Goal: Check status: Check status

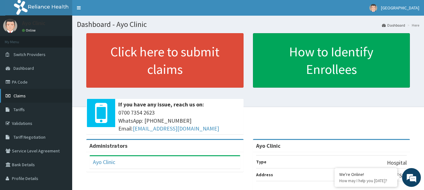
click at [28, 94] on link "Claims" at bounding box center [36, 96] width 72 height 14
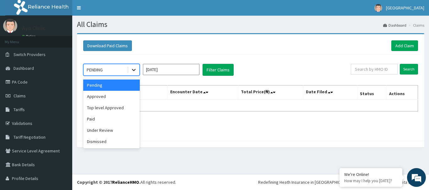
click at [135, 71] on icon at bounding box center [134, 70] width 6 height 6
click at [96, 120] on div "Paid" at bounding box center [111, 119] width 56 height 11
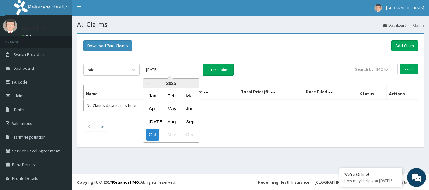
click at [191, 72] on input "Oct 2025" at bounding box center [171, 69] width 56 height 11
click at [153, 133] on div "Oct" at bounding box center [152, 135] width 13 height 12
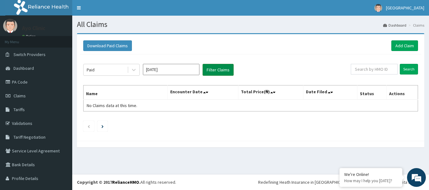
click at [230, 68] on button "Filter Claims" at bounding box center [217, 70] width 31 height 12
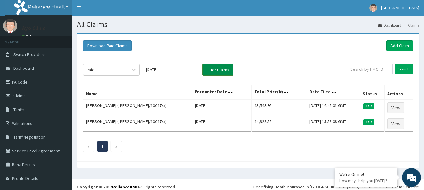
click at [230, 68] on button "Filter Claims" at bounding box center [217, 70] width 31 height 12
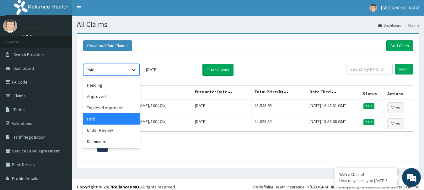
click at [131, 74] on div at bounding box center [133, 69] width 11 height 11
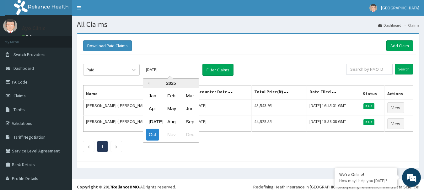
click at [165, 71] on input "Oct 2025" at bounding box center [171, 69] width 56 height 11
click at [186, 124] on div "Sep" at bounding box center [189, 122] width 13 height 12
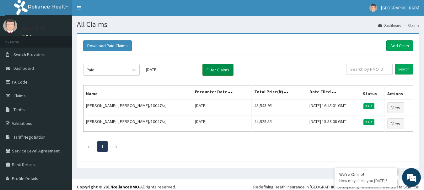
click at [225, 71] on button "Filter Claims" at bounding box center [217, 70] width 31 height 12
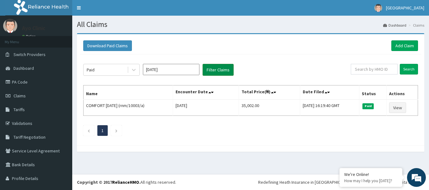
click at [225, 71] on button "Filter Claims" at bounding box center [217, 70] width 31 height 12
click at [131, 73] on icon at bounding box center [134, 70] width 6 height 6
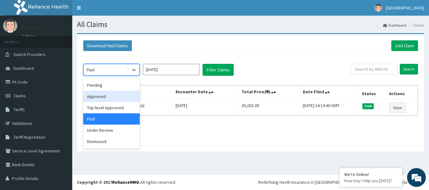
click at [103, 91] on div "Approved" at bounding box center [111, 96] width 56 height 11
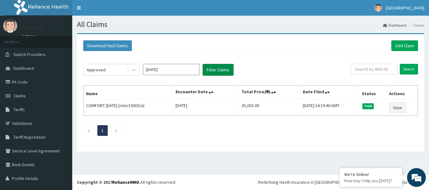
click at [204, 73] on button "Filter Claims" at bounding box center [217, 70] width 31 height 12
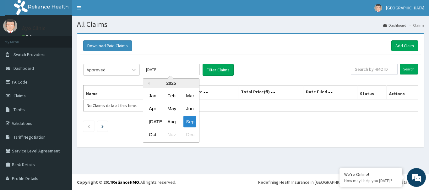
click at [184, 71] on input "Sep 2025" at bounding box center [171, 69] width 56 height 11
click at [152, 132] on div "Oct" at bounding box center [152, 135] width 13 height 12
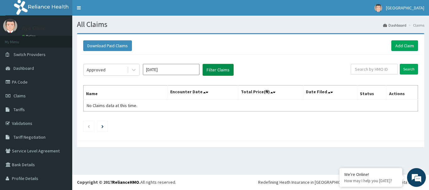
click at [227, 70] on button "Filter Claims" at bounding box center [217, 70] width 31 height 12
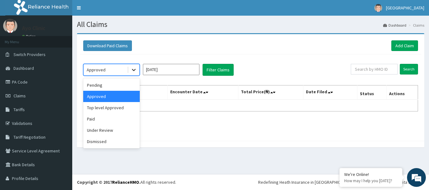
click at [134, 71] on icon at bounding box center [134, 70] width 4 height 2
click at [102, 83] on div "Pending" at bounding box center [111, 85] width 56 height 11
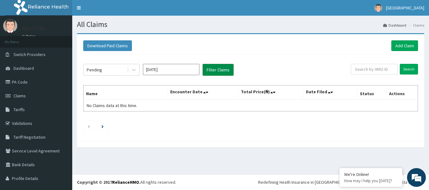
click at [212, 71] on button "Filter Claims" at bounding box center [217, 70] width 31 height 12
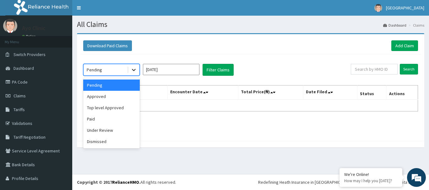
click at [133, 72] on icon at bounding box center [134, 70] width 6 height 6
click at [106, 100] on div "Approved" at bounding box center [111, 96] width 56 height 11
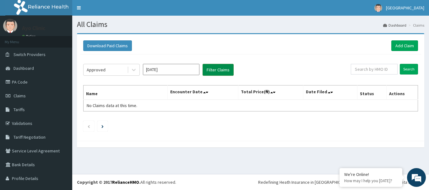
click at [212, 73] on button "Filter Claims" at bounding box center [217, 70] width 31 height 12
click at [132, 72] on icon at bounding box center [134, 70] width 6 height 6
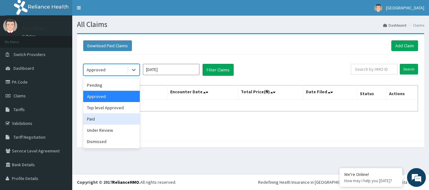
click at [115, 114] on div "Paid" at bounding box center [111, 119] width 56 height 11
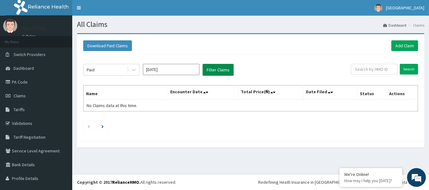
click at [226, 71] on button "Filter Claims" at bounding box center [217, 70] width 31 height 12
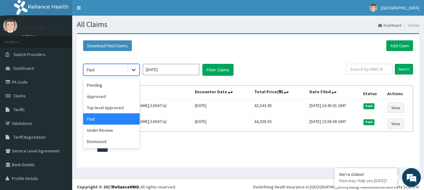
click at [136, 74] on div at bounding box center [133, 69] width 11 height 11
click at [96, 133] on div "Under Review" at bounding box center [111, 130] width 56 height 11
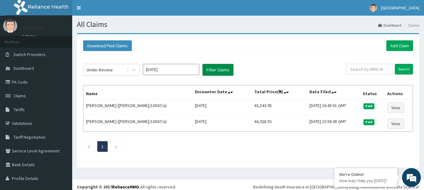
click at [213, 73] on button "Filter Claims" at bounding box center [217, 70] width 31 height 12
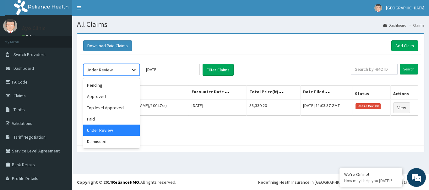
click at [132, 69] on icon at bounding box center [134, 70] width 6 height 6
click at [94, 138] on div "Dismissed" at bounding box center [111, 141] width 56 height 11
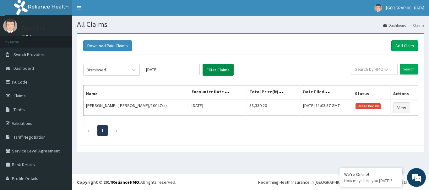
click at [221, 70] on button "Filter Claims" at bounding box center [217, 70] width 31 height 12
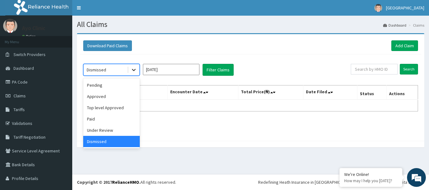
click at [133, 72] on icon at bounding box center [134, 70] width 6 height 6
click at [108, 104] on div "Top level Approved" at bounding box center [111, 107] width 56 height 11
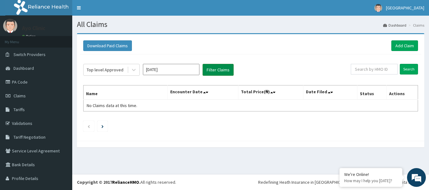
click at [218, 69] on button "Filter Claims" at bounding box center [217, 70] width 31 height 12
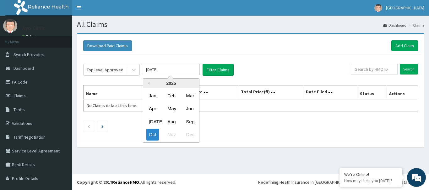
click at [177, 69] on input "Oct 2025" at bounding box center [171, 69] width 56 height 11
click at [189, 121] on div "Sep" at bounding box center [189, 122] width 13 height 12
type input "Sep 2025"
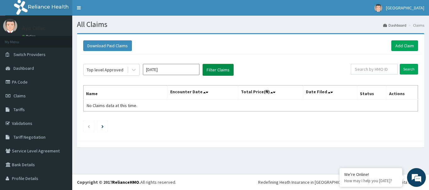
click at [224, 71] on button "Filter Claims" at bounding box center [217, 70] width 31 height 12
drag, startPoint x: 224, startPoint y: 71, endPoint x: 136, endPoint y: 73, distance: 87.9
click at [136, 73] on div "Top level Approved Sep 2025 Filter Claims" at bounding box center [216, 70] width 267 height 12
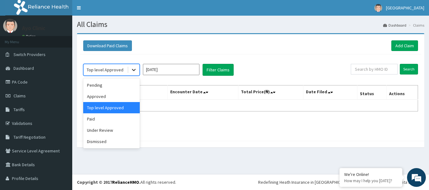
click at [136, 73] on div at bounding box center [133, 69] width 11 height 11
click at [123, 85] on div "Pending" at bounding box center [111, 85] width 56 height 11
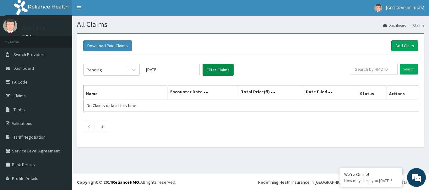
click at [221, 73] on button "Filter Claims" at bounding box center [217, 70] width 31 height 12
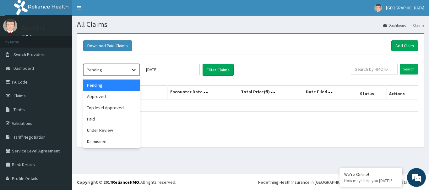
click at [136, 71] on icon at bounding box center [134, 70] width 6 height 6
click at [103, 99] on div "Approved" at bounding box center [111, 96] width 56 height 11
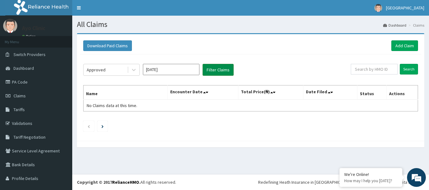
click at [211, 69] on button "Filter Claims" at bounding box center [217, 70] width 31 height 12
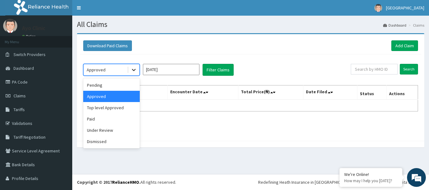
click at [132, 68] on icon at bounding box center [134, 70] width 6 height 6
click at [108, 130] on div "Under Review" at bounding box center [111, 130] width 56 height 11
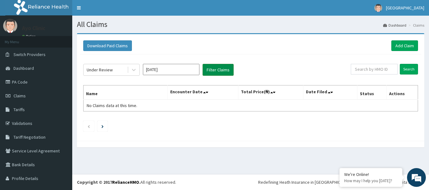
click at [218, 70] on button "Filter Claims" at bounding box center [217, 70] width 31 height 12
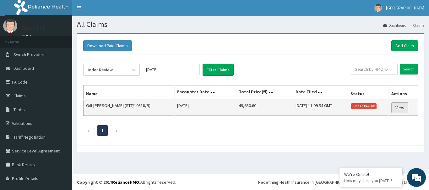
click at [394, 107] on link "View" at bounding box center [399, 108] width 17 height 11
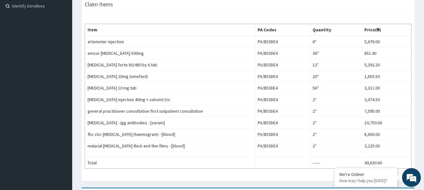
scroll to position [186, 0]
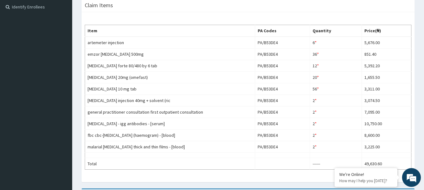
drag, startPoint x: 428, startPoint y: 51, endPoint x: 419, endPoint y: 112, distance: 61.9
click at [419, 112] on html "R EL Toggle navigation Kings Court Hospital Kings Court Hospital - kingscourtho…" at bounding box center [212, 82] width 424 height 537
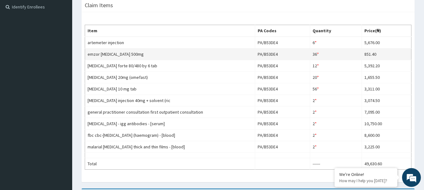
scroll to position [0, 0]
click at [319, 54] on div "*" at bounding box center [318, 54] width 2 height 6
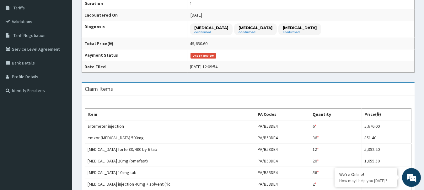
scroll to position [97, 0]
